Goal: Information Seeking & Learning: Learn about a topic

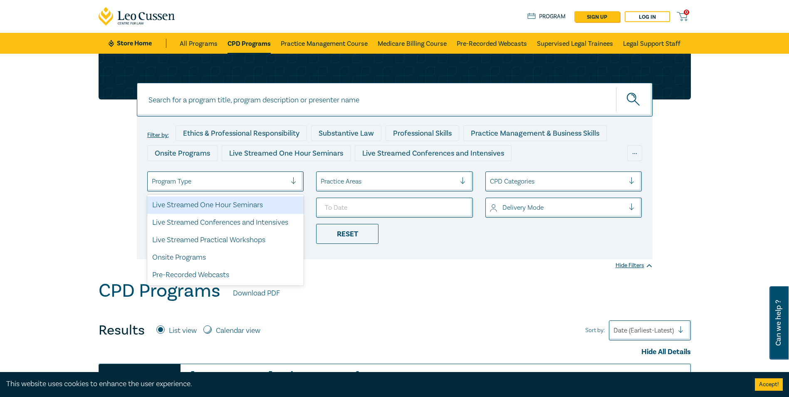
click at [231, 183] on div at bounding box center [219, 181] width 135 height 11
click at [236, 205] on div "Live Streamed One Hour Seminars" at bounding box center [225, 204] width 157 height 17
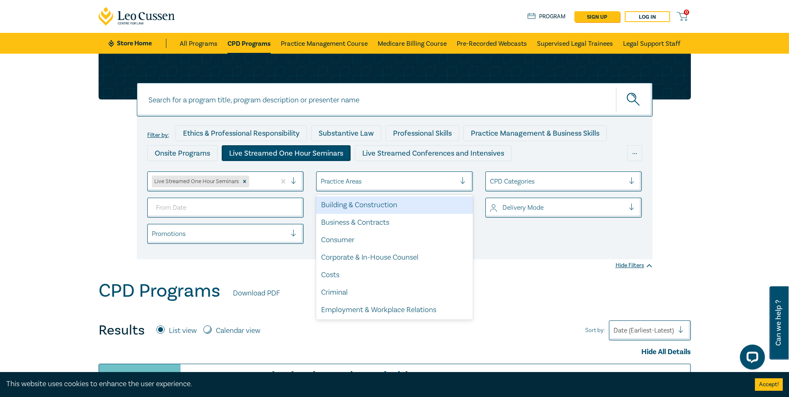
click at [351, 175] on div "Practice Areas" at bounding box center [387, 181] width 143 height 14
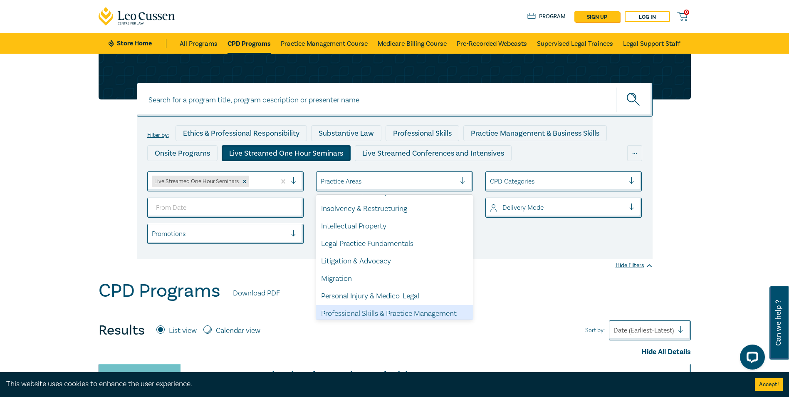
scroll to position [245, 0]
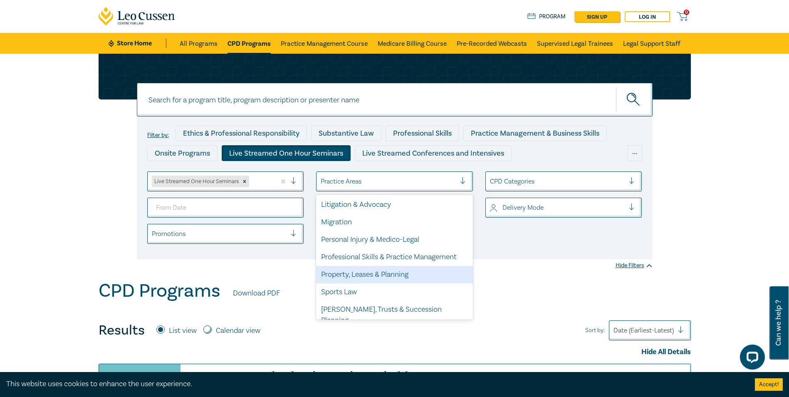
click at [359, 270] on div "Property, Leases & Planning" at bounding box center [394, 274] width 157 height 17
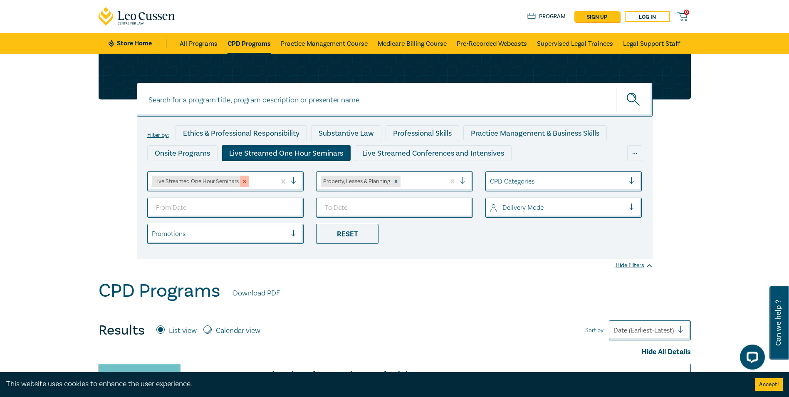
click at [242, 183] on icon "Remove Live Streamed One Hour Seminars" at bounding box center [245, 181] width 6 height 6
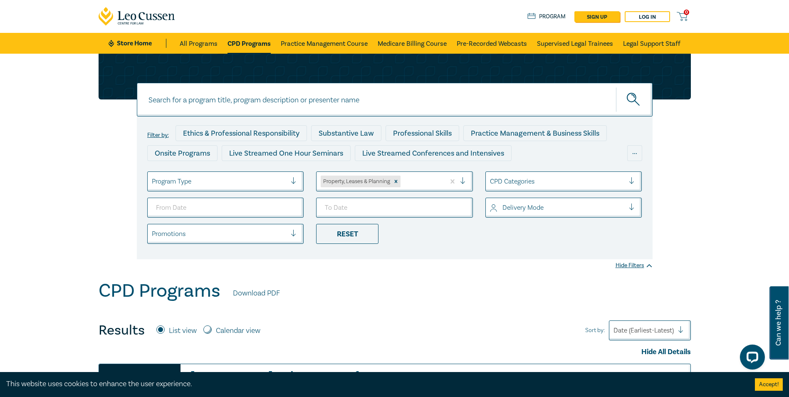
click at [531, 185] on div at bounding box center [557, 181] width 135 height 11
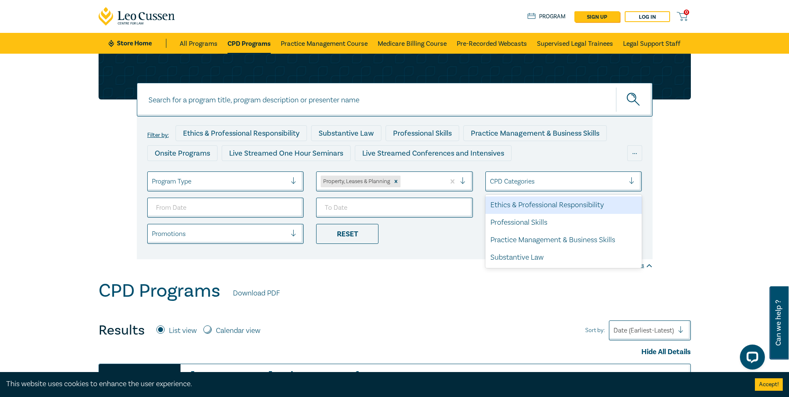
click at [530, 185] on div at bounding box center [557, 181] width 135 height 11
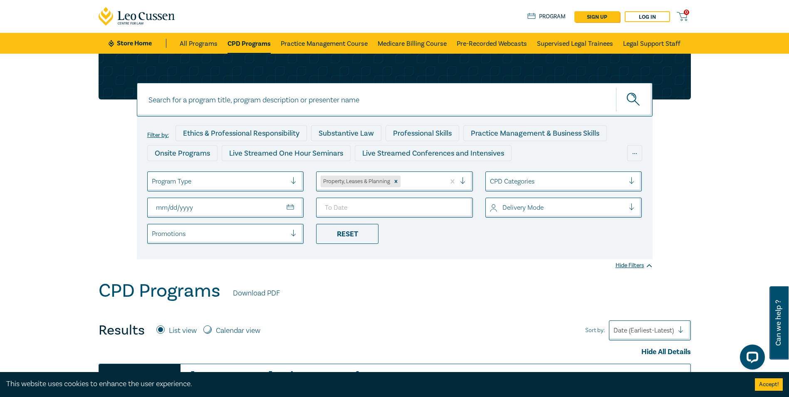
click at [292, 203] on input "From Date" at bounding box center [225, 208] width 157 height 20
type input "2025-08-12"
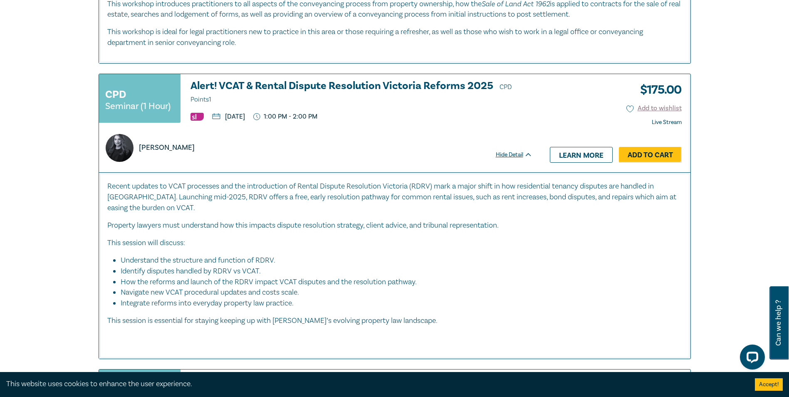
scroll to position [1871, 0]
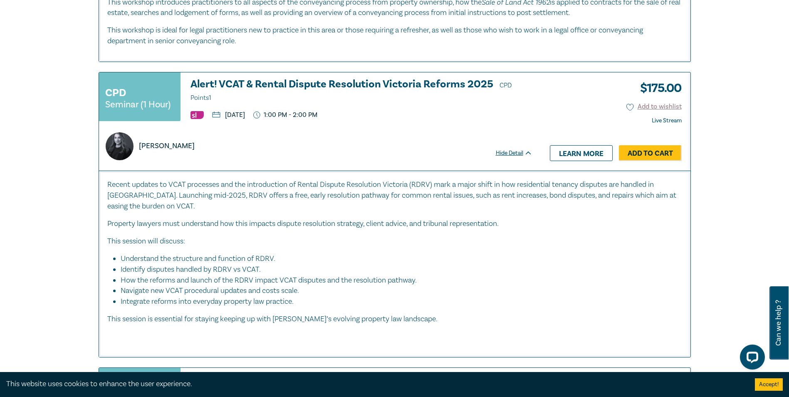
click at [268, 80] on h3 "Alert! VCAT & Rental Dispute Resolution Victoria Reforms 2025 CPD Points 1" at bounding box center [361, 91] width 342 height 25
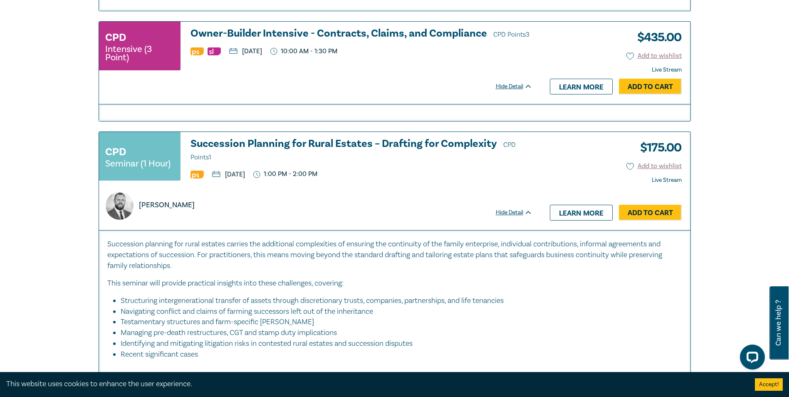
scroll to position [3220, 0]
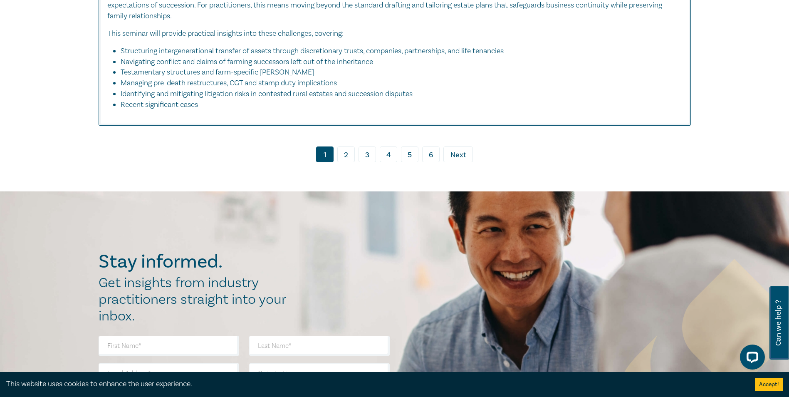
click at [346, 161] on link "2" at bounding box center [345, 154] width 17 height 16
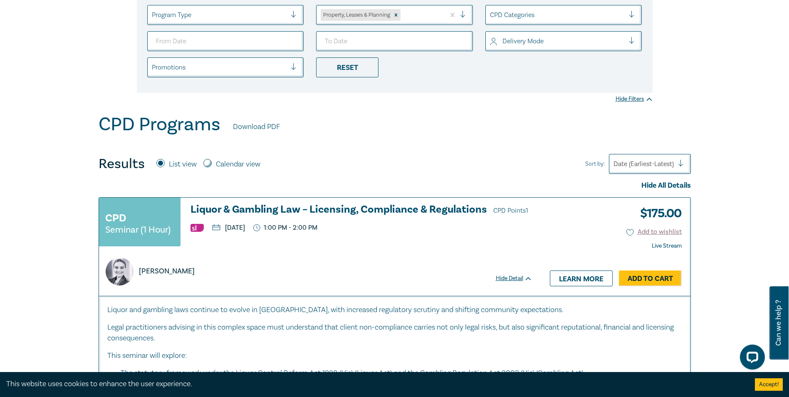
scroll to position [83, 0]
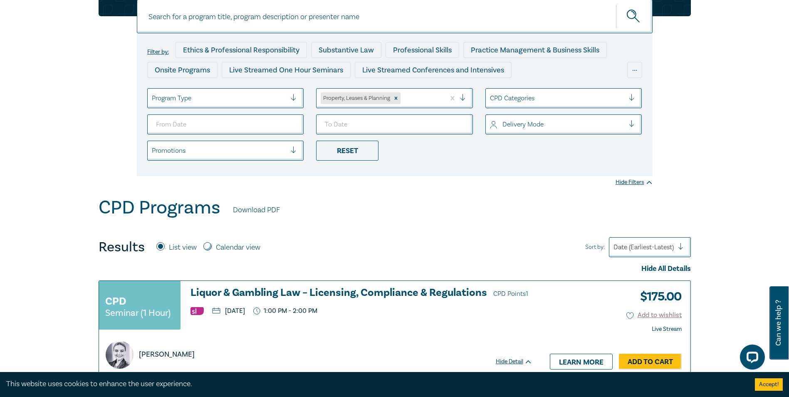
click at [281, 95] on div at bounding box center [219, 98] width 135 height 11
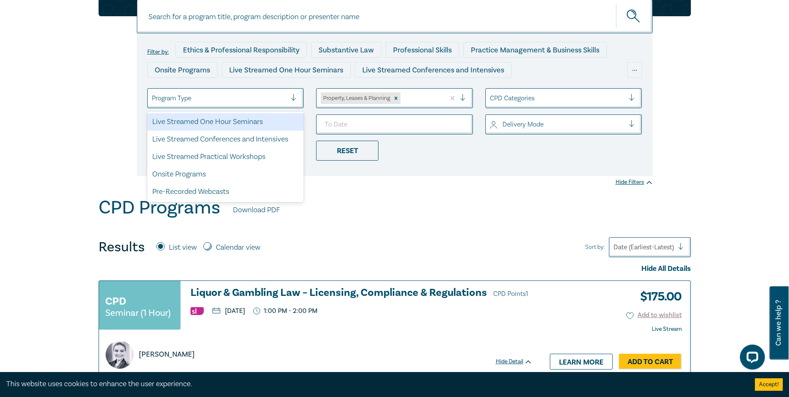
click at [229, 125] on div "Live Streamed One Hour Seminars" at bounding box center [225, 121] width 157 height 17
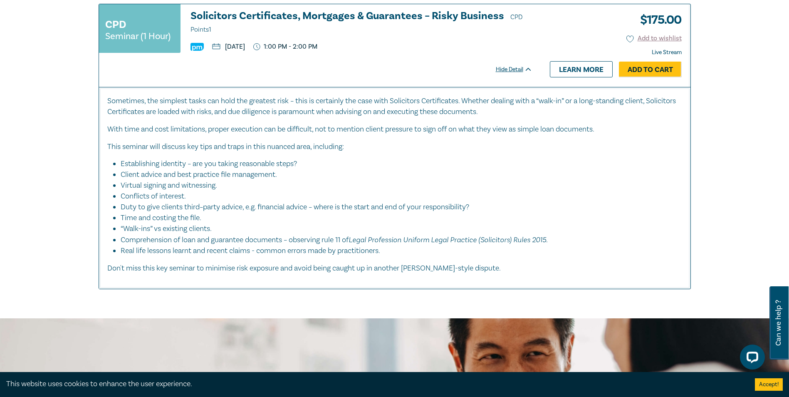
scroll to position [1955, 0]
